Goal: Information Seeking & Learning: Learn about a topic

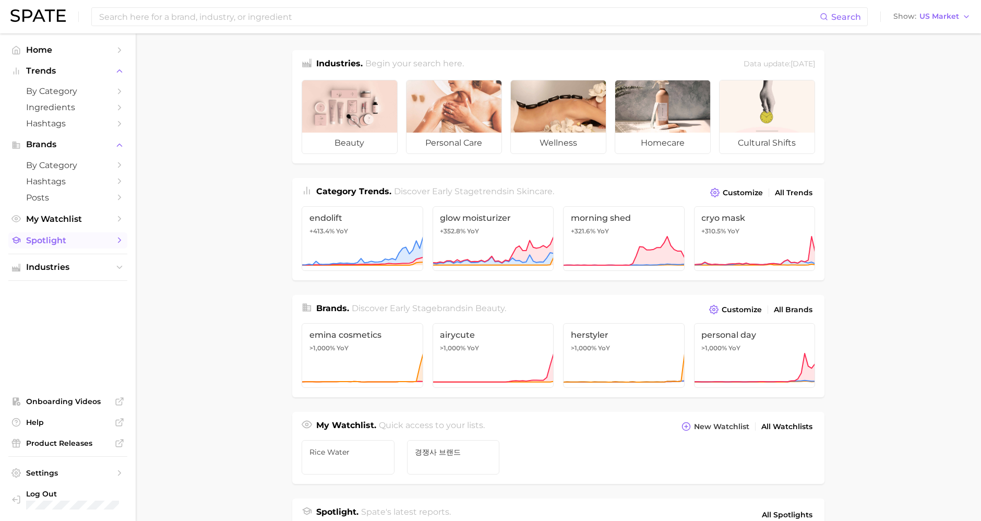
click at [53, 244] on span "Spotlight" at bounding box center [68, 240] width 84 height 10
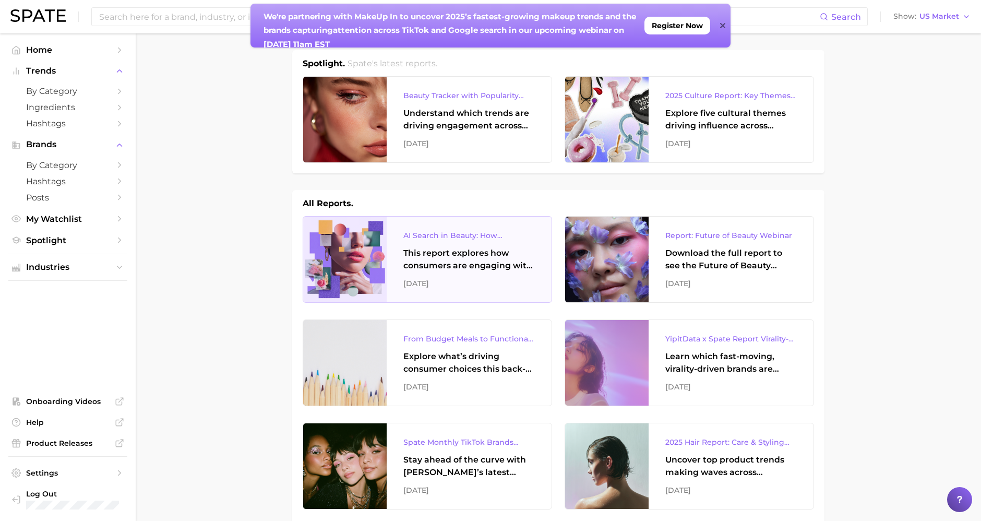
click at [350, 267] on div at bounding box center [345, 260] width 84 height 86
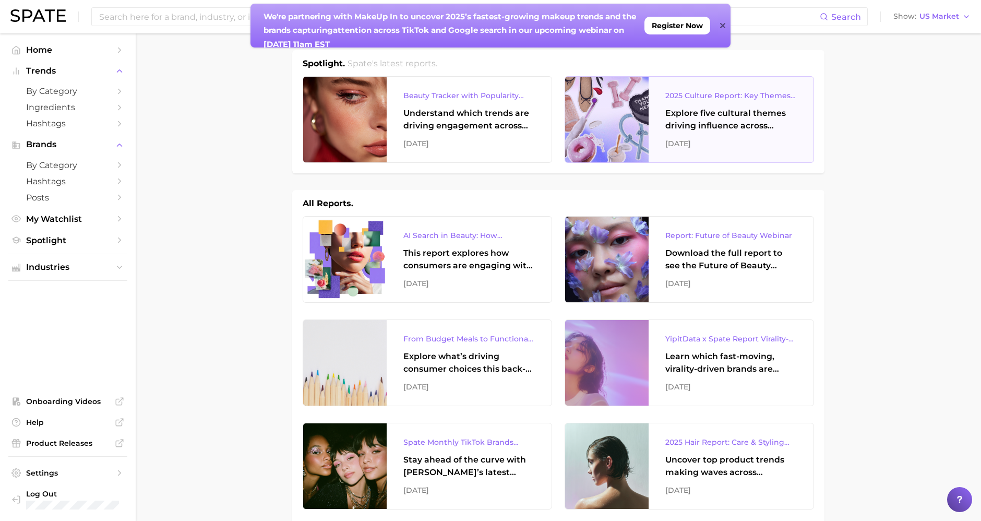
click at [589, 95] on div at bounding box center [607, 120] width 84 height 86
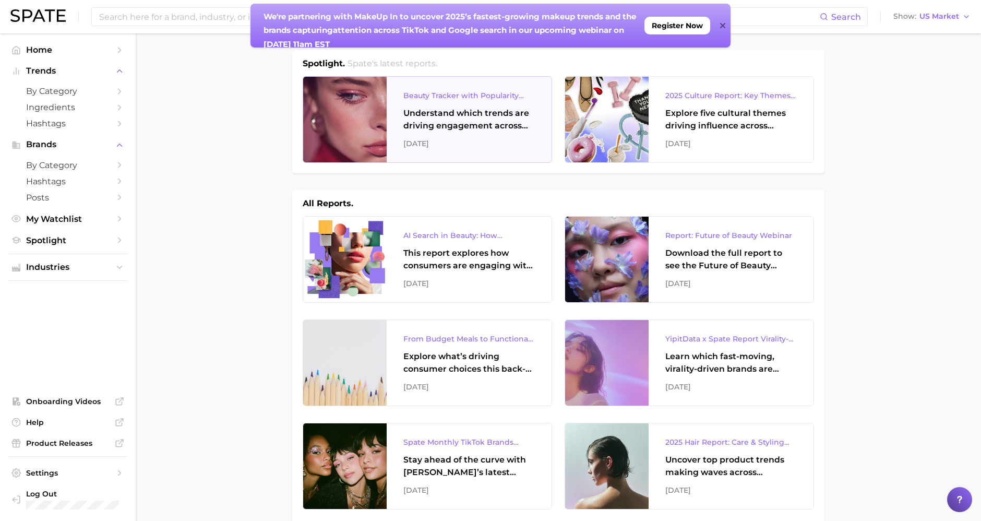
click at [359, 133] on div at bounding box center [345, 120] width 84 height 86
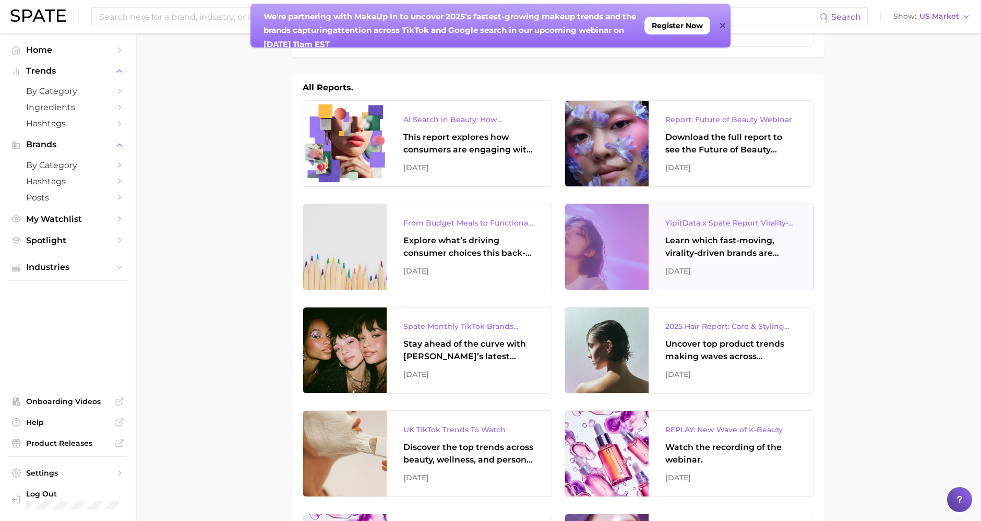
click at [627, 231] on div at bounding box center [607, 247] width 84 height 86
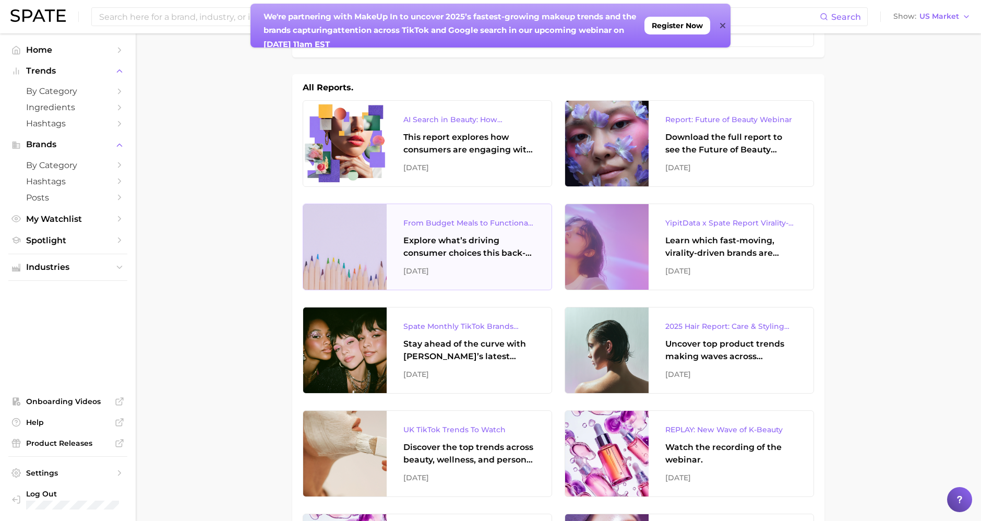
click at [373, 253] on div at bounding box center [345, 247] width 84 height 86
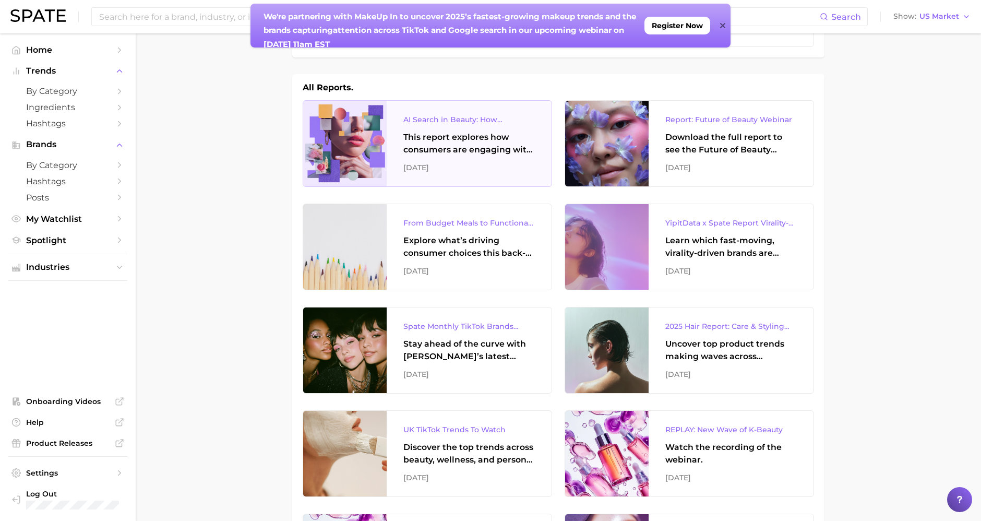
click at [477, 156] on div "AI Search in Beauty: How Consumers Are Using ChatGPT vs. Google Search This rep…" at bounding box center [469, 144] width 165 height 86
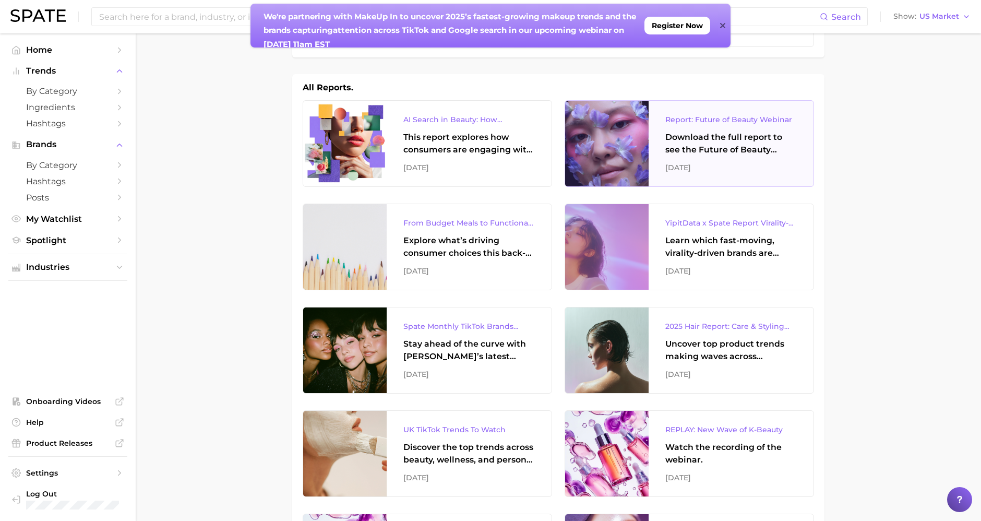
click at [723, 112] on div "Report: Future of Beauty Webinar Download the full report to see the Future of …" at bounding box center [731, 144] width 165 height 86
